Goal: Find contact information: Find contact information

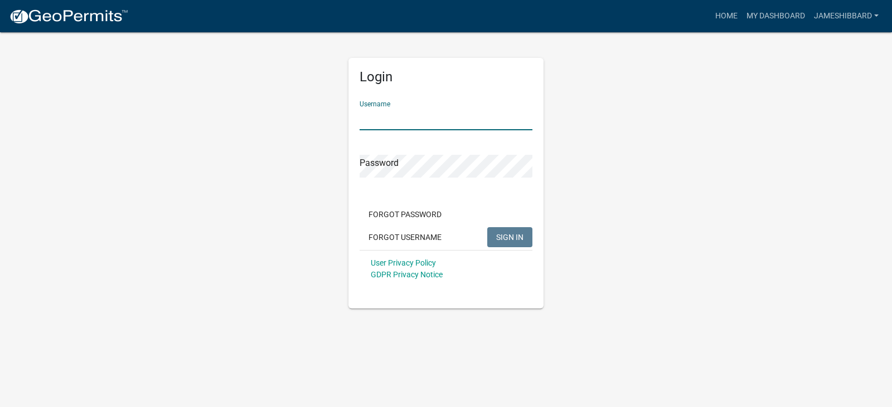
click at [398, 124] on input "Username" at bounding box center [445, 119] width 173 height 23
type input "jameshibbard"
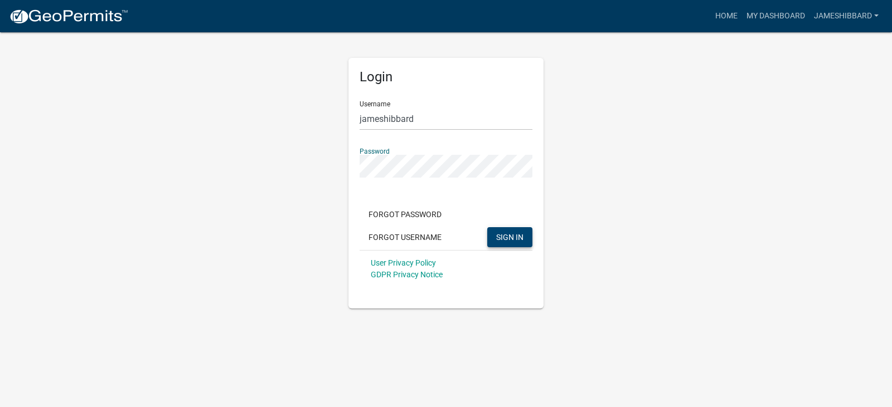
click at [509, 234] on span "SIGN IN" at bounding box center [509, 236] width 27 height 9
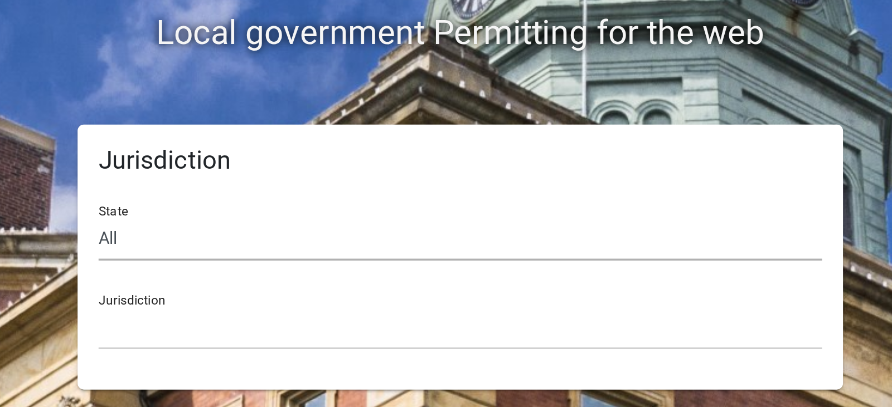
click at [294, 239] on select "All [US_STATE] [US_STATE] [US_STATE] [US_STATE] [US_STATE] [US_STATE] [US_STATE…" at bounding box center [446, 236] width 385 height 23
select select "[US_STATE]"
click at [254, 225] on select "All [US_STATE] [US_STATE] [US_STATE] [US_STATE] [US_STATE] [US_STATE] [US_STATE…" at bounding box center [446, 236] width 385 height 23
click at [285, 290] on select "City of [GEOGRAPHIC_DATA], [US_STATE] City of [GEOGRAPHIC_DATA], [US_STATE] Cit…" at bounding box center [446, 284] width 385 height 23
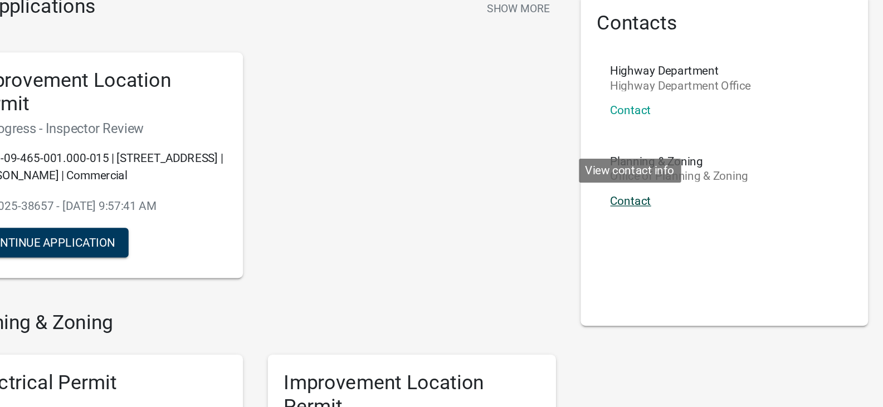
click at [591, 222] on link "Contact" at bounding box center [590, 219] width 28 height 9
